Goal: Transaction & Acquisition: Purchase product/service

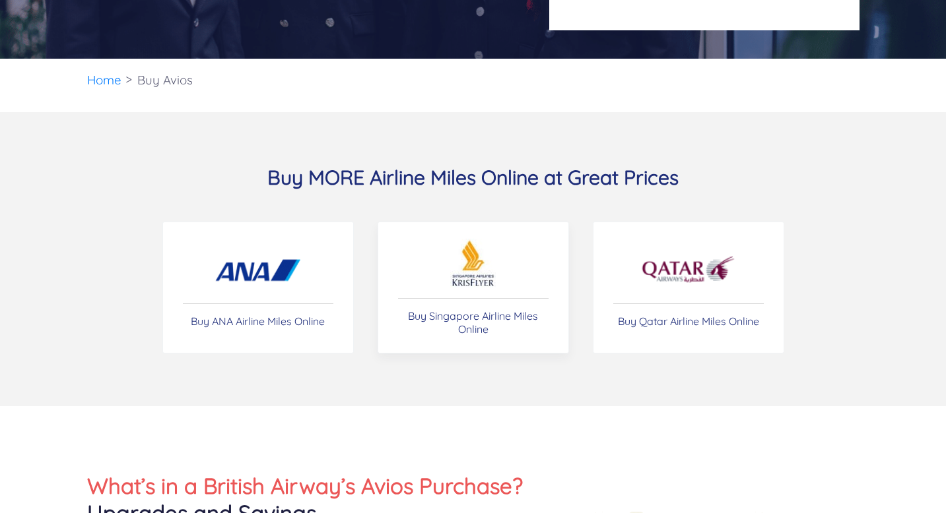
scroll to position [321, 0]
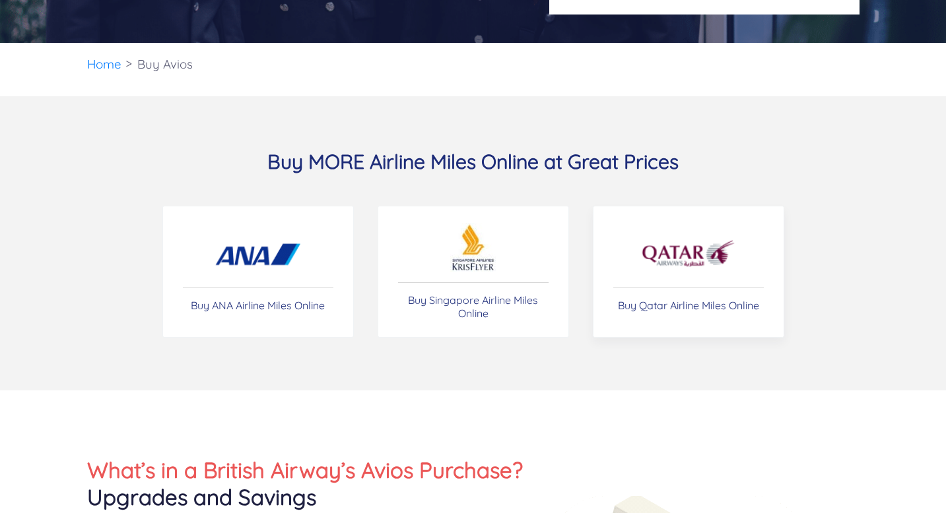
click at [663, 279] on link "Buy Qatar Airline Miles Online" at bounding box center [688, 272] width 191 height 132
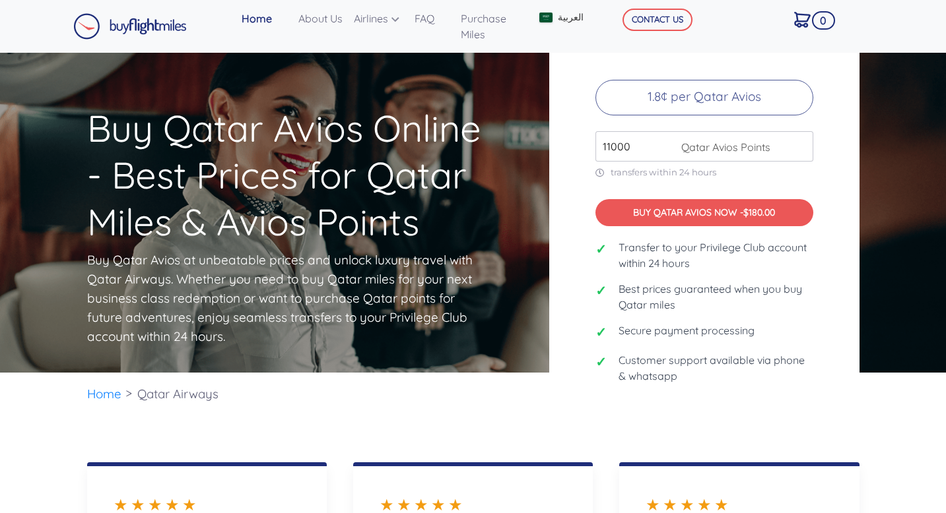
click at [800, 142] on input "11000" at bounding box center [704, 146] width 218 height 30
click at [800, 142] on input "12000" at bounding box center [704, 146] width 218 height 30
click at [800, 142] on input "13000" at bounding box center [704, 146] width 218 height 30
click at [800, 142] on input "14000" at bounding box center [704, 146] width 218 height 30
click at [800, 142] on input "15000" at bounding box center [704, 146] width 218 height 30
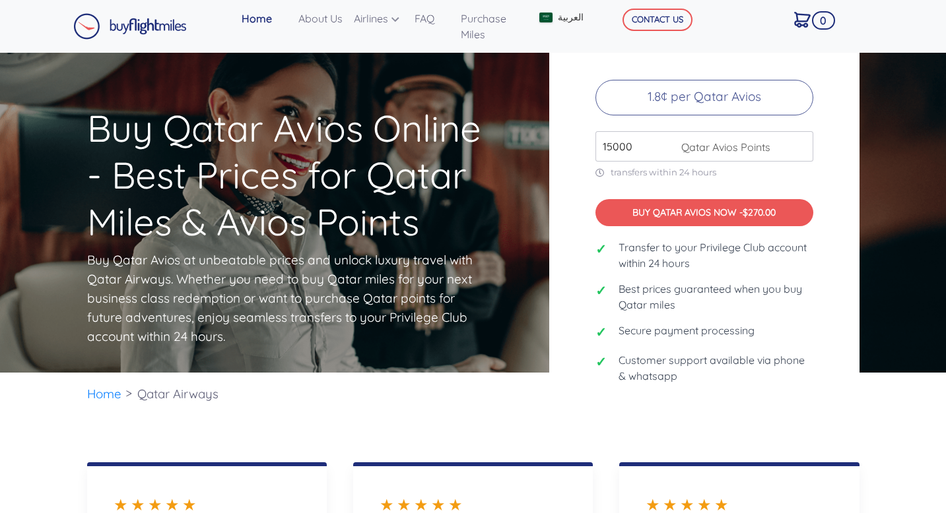
click at [654, 162] on div "Buy Qatar Avios at Best Prices 1.8¢ per Qatar Avios 15000 Qatar Avios Points tr…" at bounding box center [704, 213] width 310 height 430
click at [643, 147] on input "15000" at bounding box center [704, 146] width 218 height 30
click at [801, 143] on input "16000" at bounding box center [704, 146] width 218 height 30
click at [801, 143] on input "17000" at bounding box center [704, 146] width 218 height 30
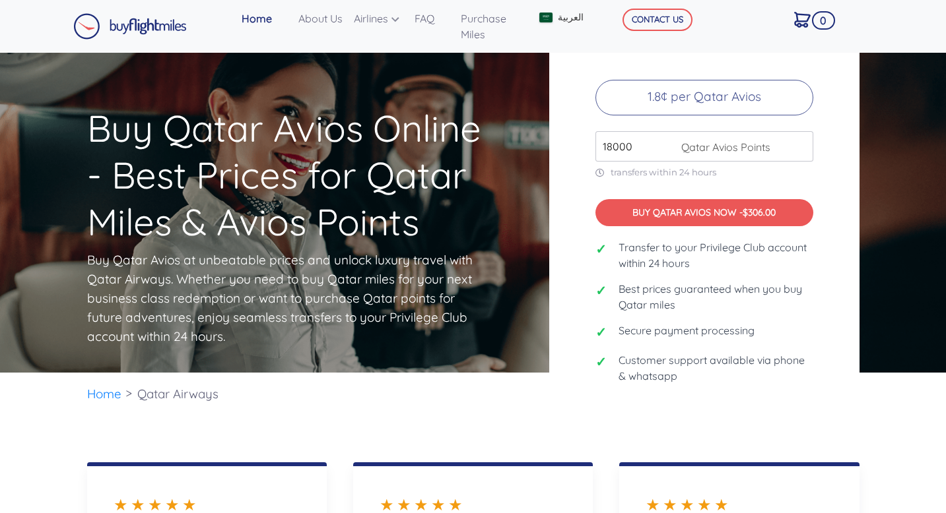
click at [801, 143] on input "18000" at bounding box center [704, 146] width 218 height 30
click at [801, 143] on input "19000" at bounding box center [704, 146] width 218 height 30
click at [801, 143] on input "20000" at bounding box center [704, 146] width 218 height 30
click at [801, 143] on input "21000" at bounding box center [704, 146] width 218 height 30
click at [801, 143] on input "22000" at bounding box center [704, 146] width 218 height 30
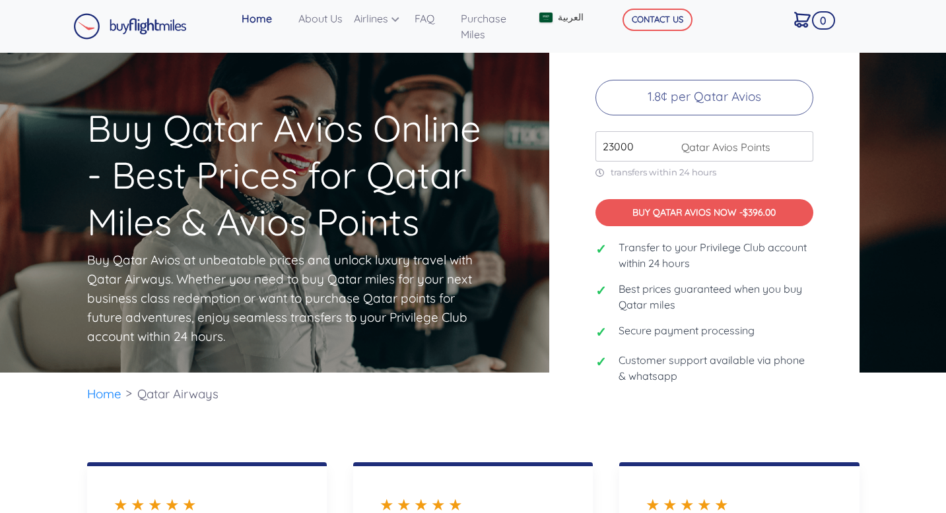
click at [801, 143] on input "23000" at bounding box center [704, 146] width 218 height 30
click at [801, 143] on input "24000" at bounding box center [704, 146] width 218 height 30
click at [801, 143] on input "25000" at bounding box center [704, 146] width 218 height 30
click at [801, 143] on input "26000" at bounding box center [704, 146] width 218 height 30
type input "2"
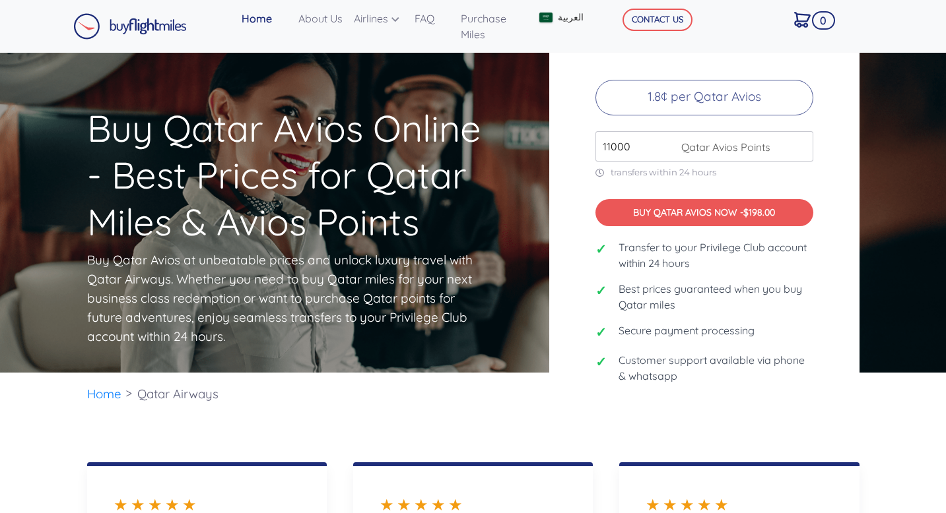
type input "110000"
